Goal: Task Accomplishment & Management: Manage account settings

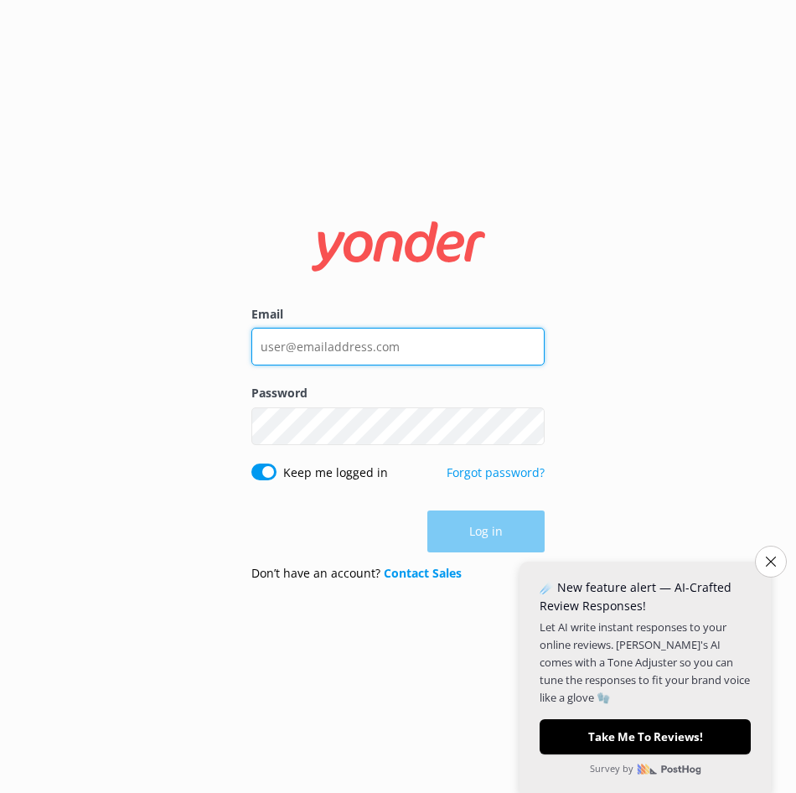
click at [414, 348] on input "Email" at bounding box center [397, 347] width 293 height 38
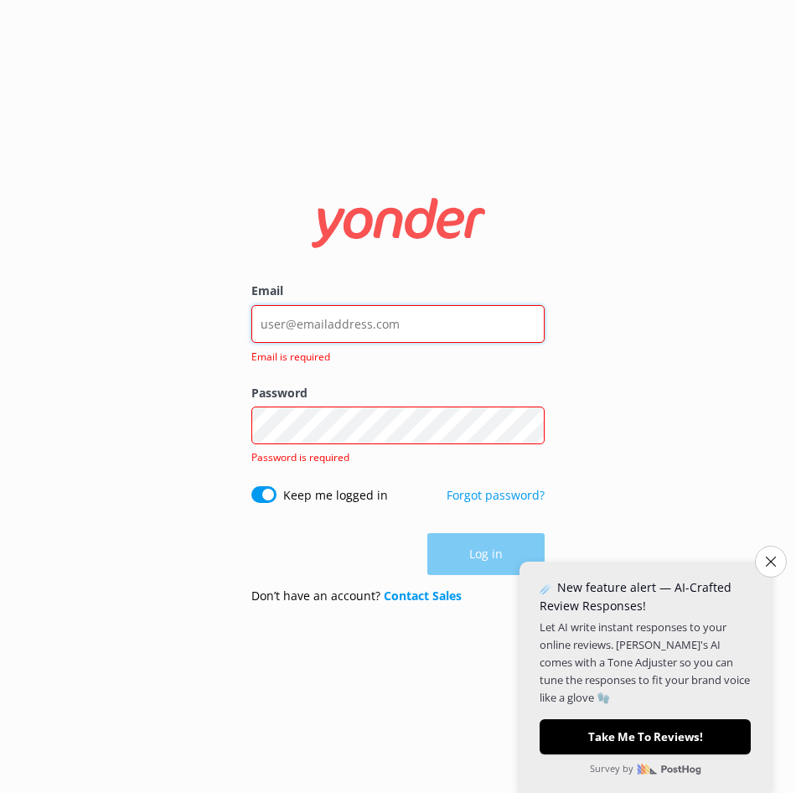
click at [373, 335] on input "Email" at bounding box center [397, 324] width 293 height 38
type input "[EMAIL_ADDRESS][DOMAIN_NAME]"
